Goal: Task Accomplishment & Management: Manage account settings

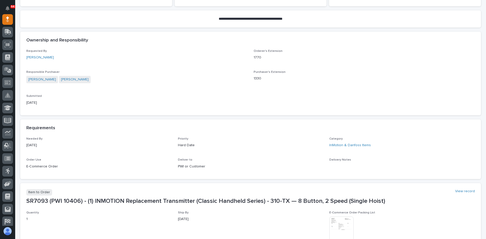
scroll to position [127, 0]
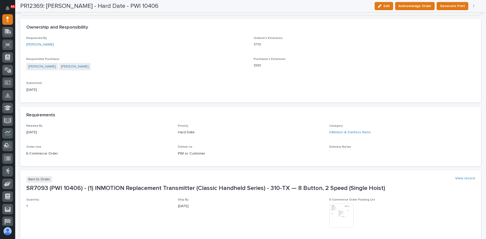
click at [339, 218] on img at bounding box center [341, 216] width 24 height 24
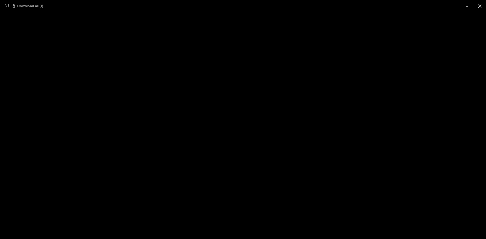
click at [481, 7] on button "Close gallery" at bounding box center [480, 6] width 13 height 12
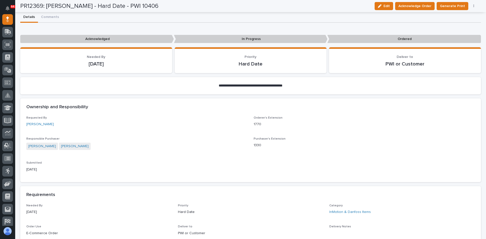
scroll to position [0, 0]
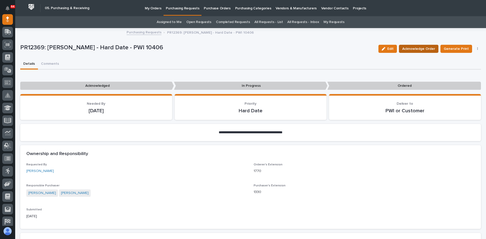
click at [418, 48] on span "Acknowledge Order" at bounding box center [418, 49] width 33 height 6
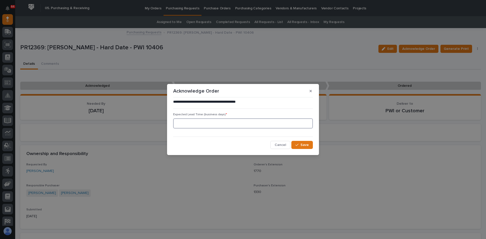
click at [177, 122] on input at bounding box center [243, 124] width 140 height 10
type input "1"
click at [306, 146] on span "Save" at bounding box center [305, 145] width 8 height 5
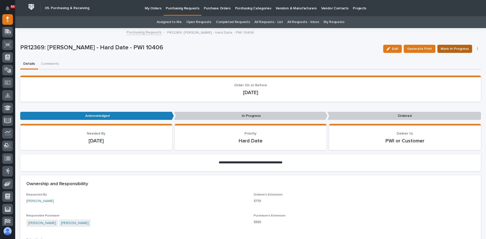
click at [454, 49] on span "Mark In Progress" at bounding box center [455, 49] width 28 height 6
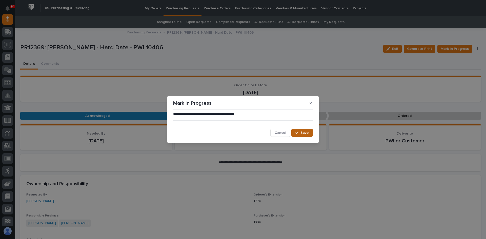
click at [302, 133] on span "Save" at bounding box center [305, 133] width 8 height 5
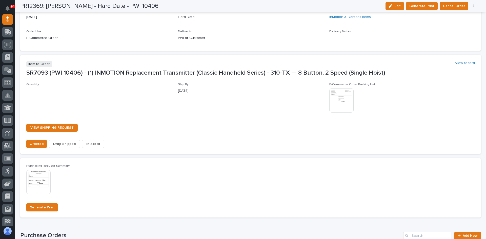
scroll to position [329, 0]
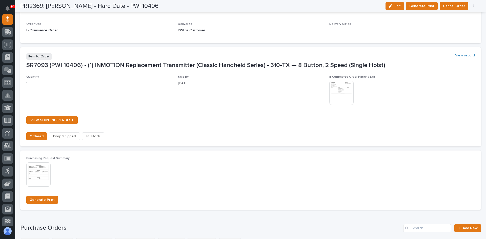
click at [95, 134] on span "In Stock" at bounding box center [93, 136] width 14 height 6
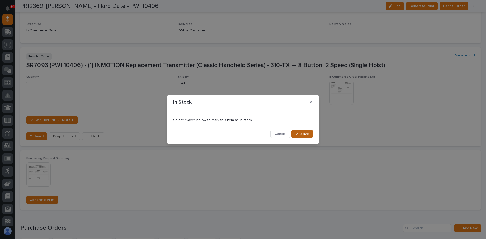
click at [308, 133] on span "Save" at bounding box center [305, 134] width 8 height 5
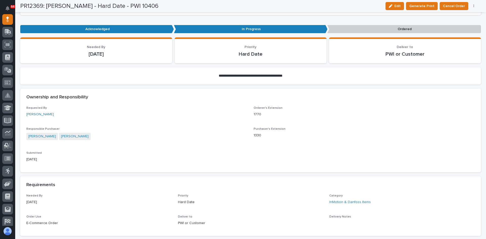
scroll to position [97, 0]
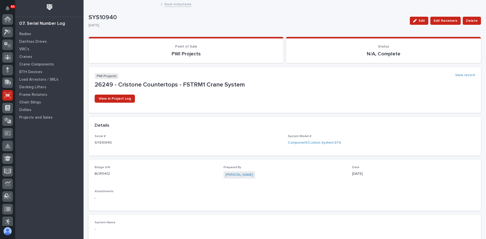
scroll to position [76, 0]
click at [22, 34] on p "Radios" at bounding box center [25, 34] width 12 height 5
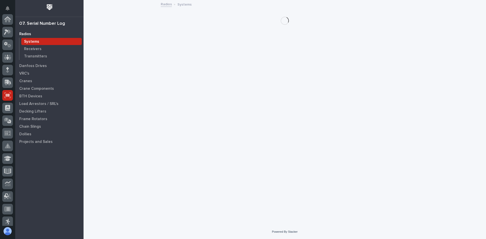
scroll to position [76, 0]
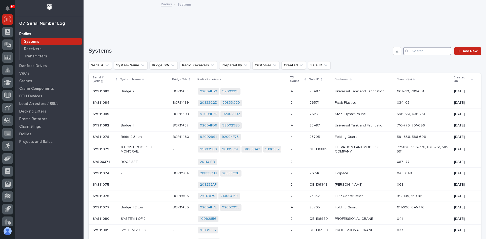
click at [416, 52] on input "Search" at bounding box center [427, 51] width 48 height 8
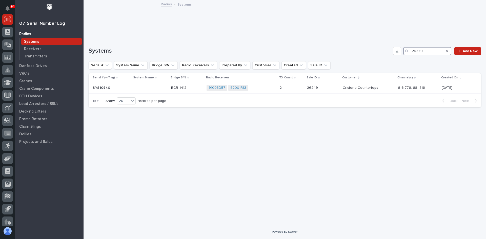
type input "26249"
